Goal: Task Accomplishment & Management: Manage account settings

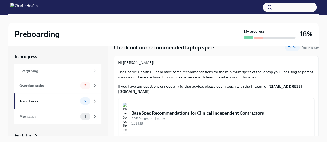
scroll to position [20, 0]
click at [42, 88] on div "Overdue tasks" at bounding box center [48, 86] width 59 height 6
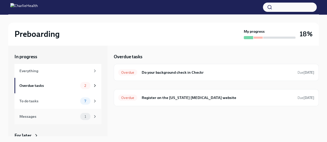
click at [34, 118] on div "Messages" at bounding box center [48, 117] width 59 height 6
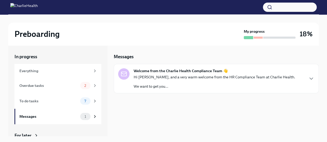
click at [180, 77] on p "Hi [PERSON_NAME], and a very warm welcome from the HR Compliance Team at Charli…" at bounding box center [213, 77] width 161 height 5
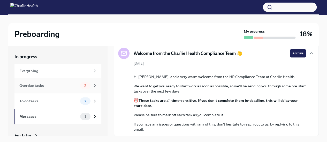
click at [38, 79] on div "Overdue tasks 2" at bounding box center [57, 85] width 87 height 15
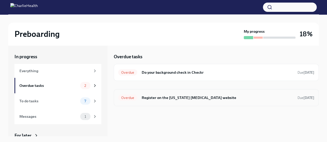
click at [130, 98] on span "Overdue" at bounding box center [127, 98] width 19 height 4
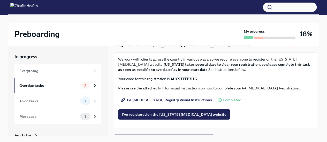
scroll to position [31, 0]
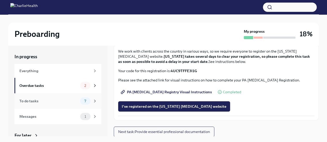
click at [32, 104] on div "To do tasks" at bounding box center [48, 101] width 59 height 6
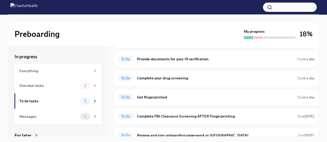
scroll to position [40, 0]
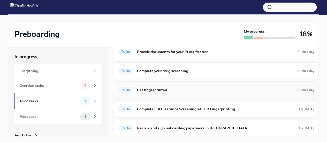
click at [126, 90] on span "To Do" at bounding box center [125, 90] width 15 height 4
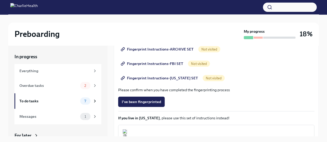
scroll to position [70, 0]
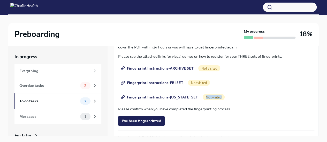
drag, startPoint x: 320, startPoint y: 95, endPoint x: 318, endPoint y: 78, distance: 17.1
click at [318, 78] on div "Preboarding My progress 18% In progress Everything Overdue tasks 2 To do tasks …" at bounding box center [163, 82] width 327 height 137
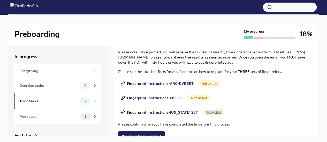
scroll to position [47, 0]
